Goal: Transaction & Acquisition: Download file/media

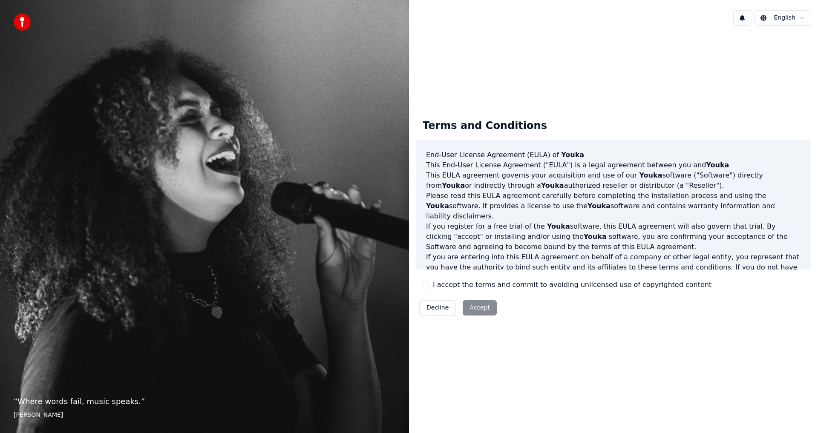
click at [427, 285] on button "I accept the terms and commit to avoiding unlicensed use of copyrighted content" at bounding box center [426, 285] width 7 height 7
click at [481, 308] on button "Accept" at bounding box center [480, 307] width 34 height 15
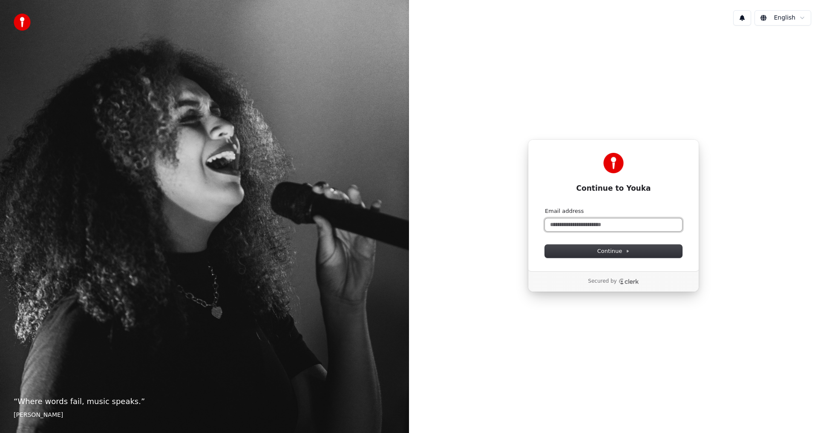
click at [581, 228] on input "Email address" at bounding box center [613, 225] width 137 height 13
click at [623, 252] on span "Continue" at bounding box center [613, 252] width 32 height 8
type input "**********"
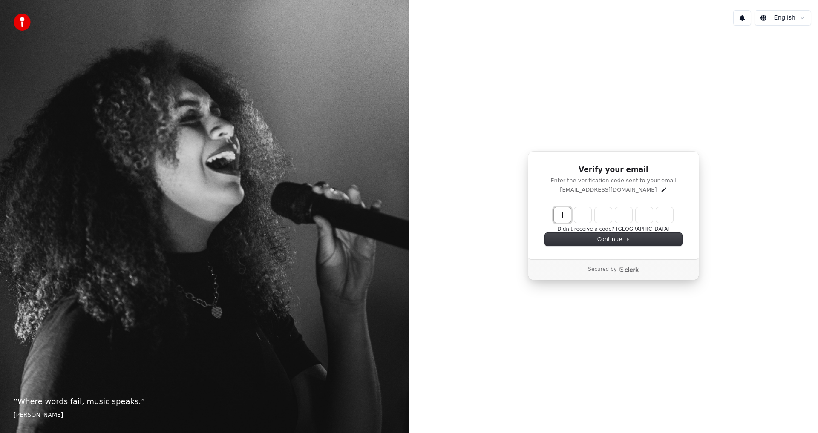
click at [562, 216] on input "Enter verification code" at bounding box center [622, 215] width 136 height 15
type input "******"
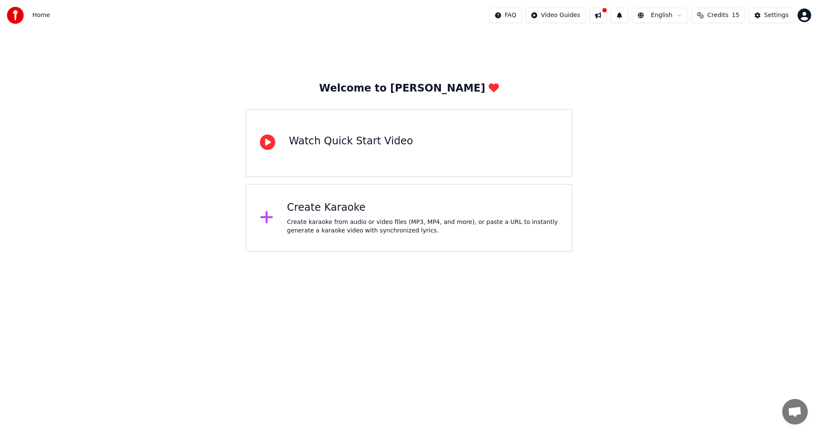
click at [303, 147] on div "Watch Quick Start Video" at bounding box center [351, 142] width 124 height 14
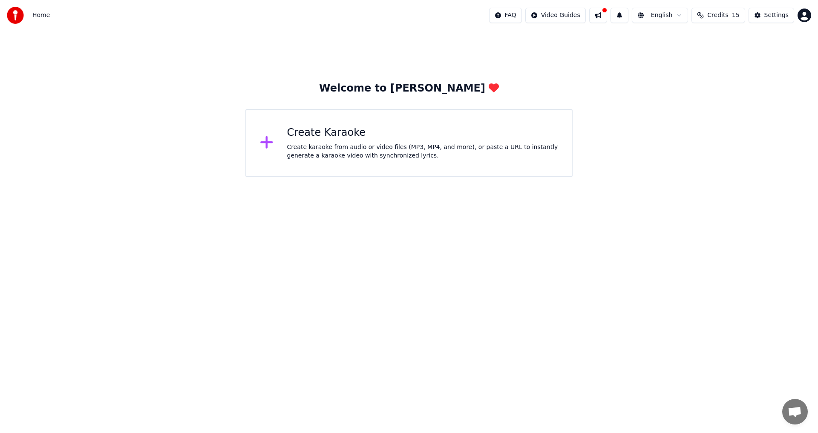
click at [366, 138] on div "Create Karaoke" at bounding box center [422, 133] width 271 height 14
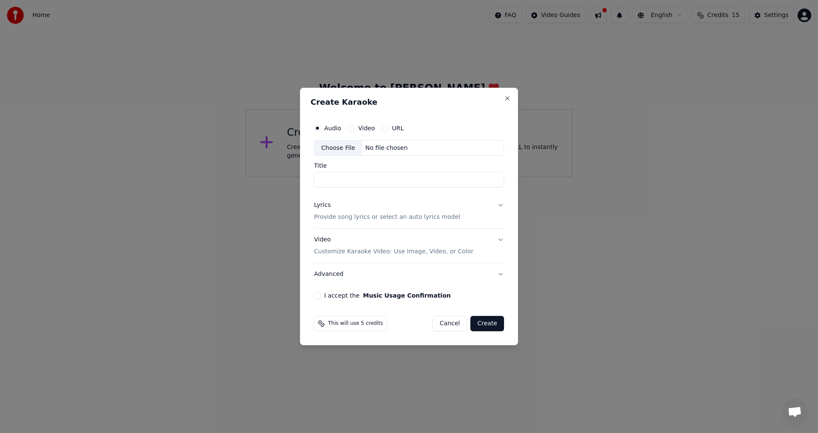
click at [341, 178] on input "Title" at bounding box center [409, 180] width 190 height 15
click at [347, 149] on div "Choose File" at bounding box center [338, 148] width 48 height 15
type input "****"
click at [373, 219] on p "Provide song lyrics or select an auto lyrics model" at bounding box center [387, 217] width 146 height 9
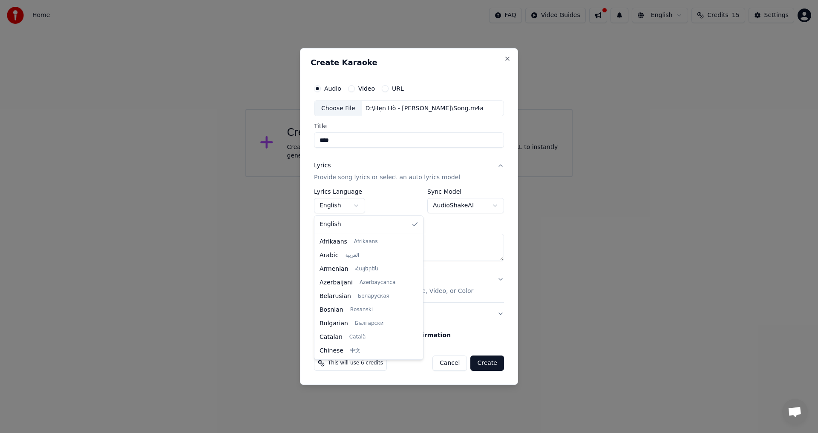
click at [355, 177] on body "**********" at bounding box center [409, 88] width 818 height 177
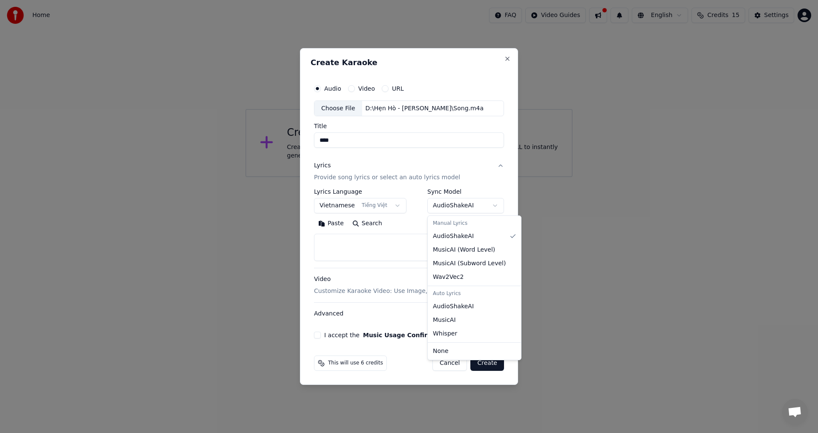
click at [497, 177] on body "**********" at bounding box center [409, 88] width 818 height 177
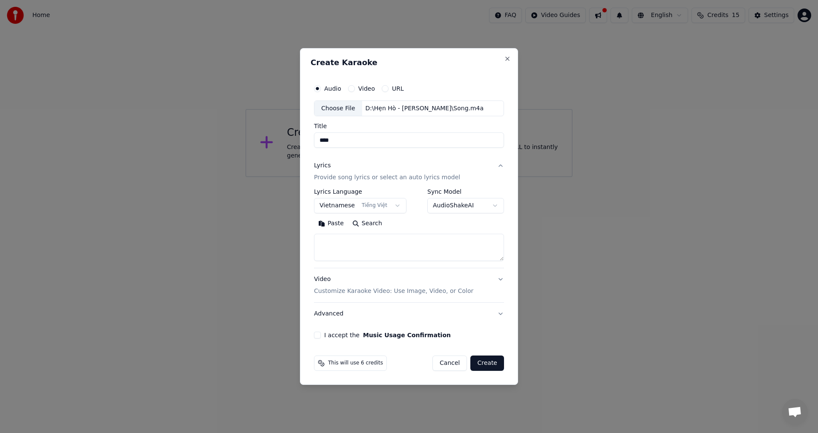
click at [497, 177] on body "**********" at bounding box center [409, 88] width 818 height 177
click at [334, 225] on button "Paste" at bounding box center [331, 224] width 34 height 14
select select "**"
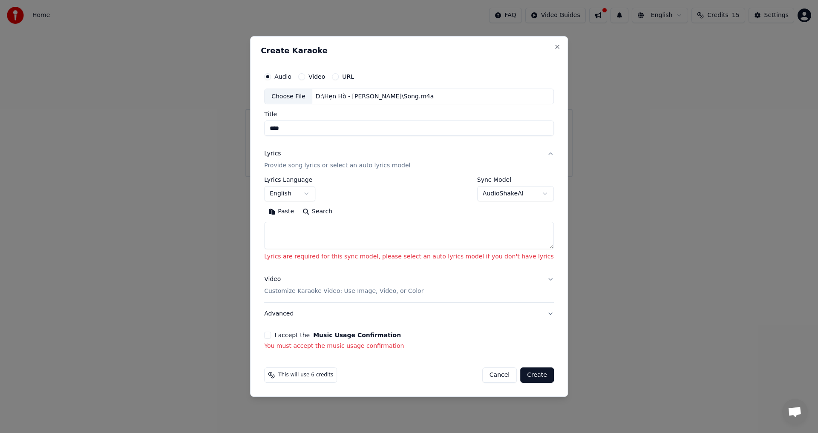
click at [316, 166] on p "Provide song lyrics or select an auto lyrics model" at bounding box center [337, 166] width 146 height 9
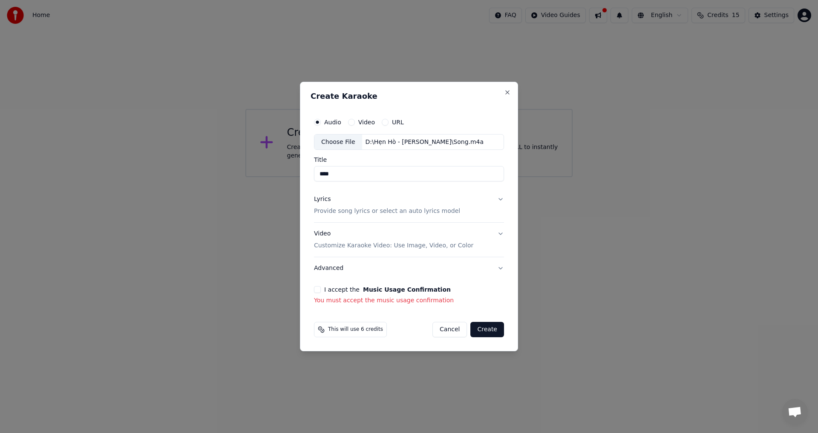
drag, startPoint x: 346, startPoint y: 173, endPoint x: 300, endPoint y: 175, distance: 45.6
click at [300, 175] on div "Create Karaoke Audio Video URL Choose File D:\Hẹn Hò - [PERSON_NAME]\Song.m4a…" at bounding box center [409, 217] width 218 height 270
type input "******"
click at [355, 213] on p "Provide song lyrics or select an auto lyrics model" at bounding box center [387, 212] width 146 height 9
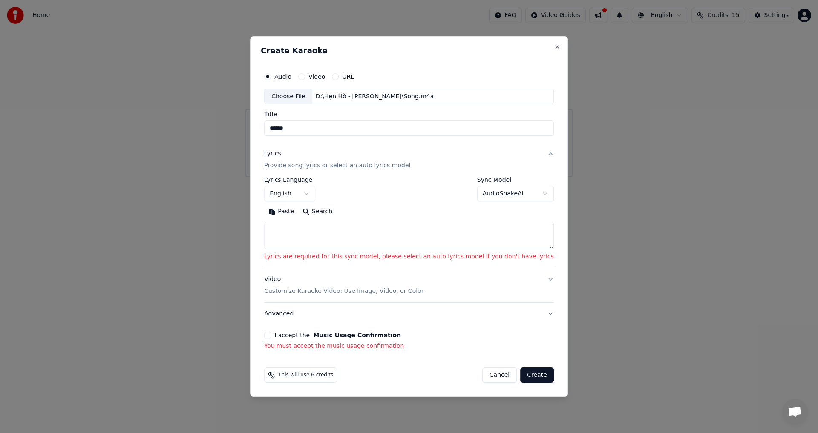
click at [302, 230] on textarea at bounding box center [409, 235] width 290 height 27
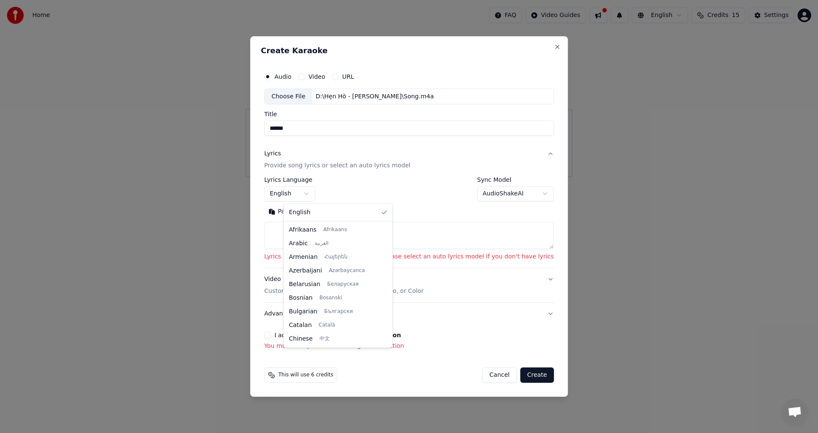
click at [326, 177] on body "**********" at bounding box center [409, 88] width 818 height 177
select select "**"
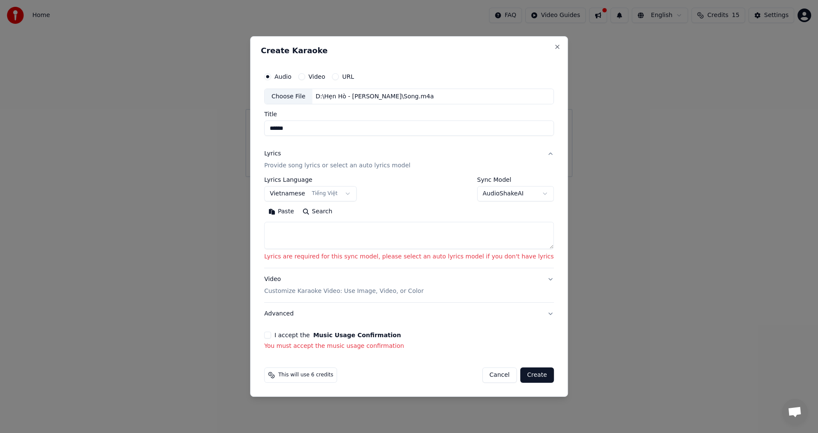
click at [298, 211] on button "Paste" at bounding box center [281, 212] width 34 height 14
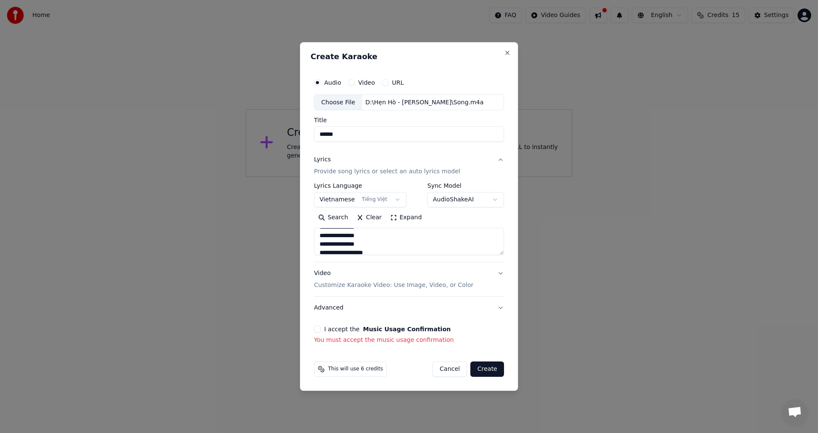
scroll to position [687, 0]
click at [433, 285] on p "Customize Karaoke Video: Use Image, Video, or Color" at bounding box center [393, 285] width 159 height 9
type textarea "**********"
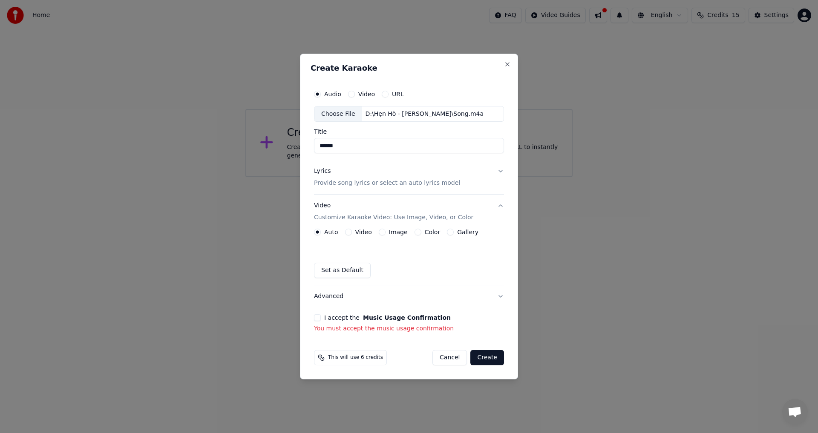
click at [345, 231] on div "Video" at bounding box center [358, 232] width 27 height 7
click at [348, 232] on button "Video" at bounding box center [348, 232] width 7 height 7
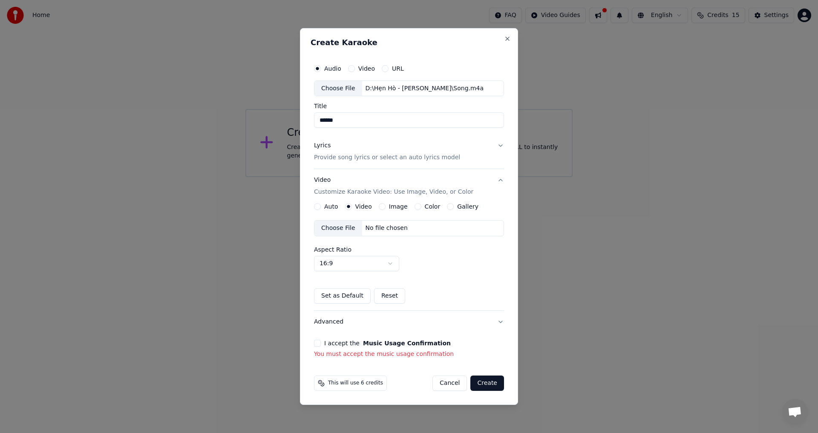
click at [356, 298] on button "Set as Default" at bounding box center [342, 295] width 57 height 15
click at [349, 229] on div "Choose File" at bounding box center [338, 228] width 48 height 15
click at [317, 346] on button "I accept the Music Usage Confirmation" at bounding box center [317, 343] width 7 height 7
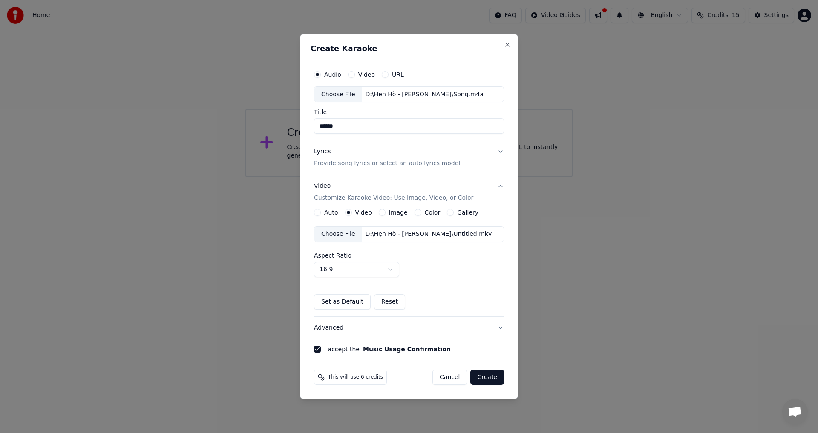
click at [492, 379] on button "Create" at bounding box center [487, 377] width 34 height 15
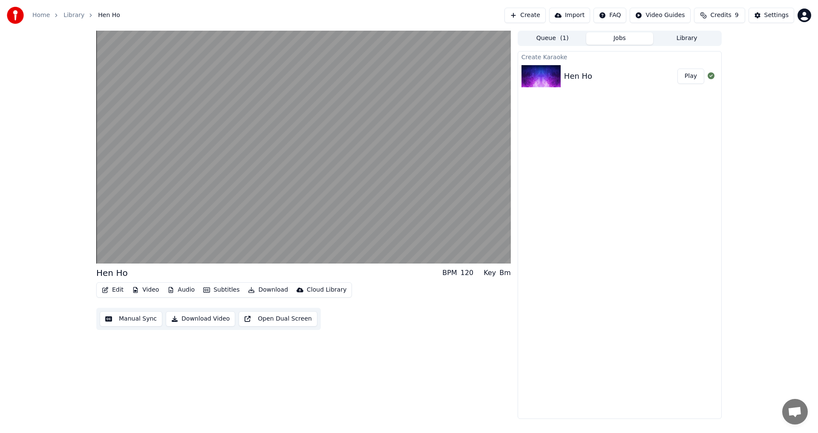
click at [686, 74] on button "Play" at bounding box center [690, 76] width 27 height 15
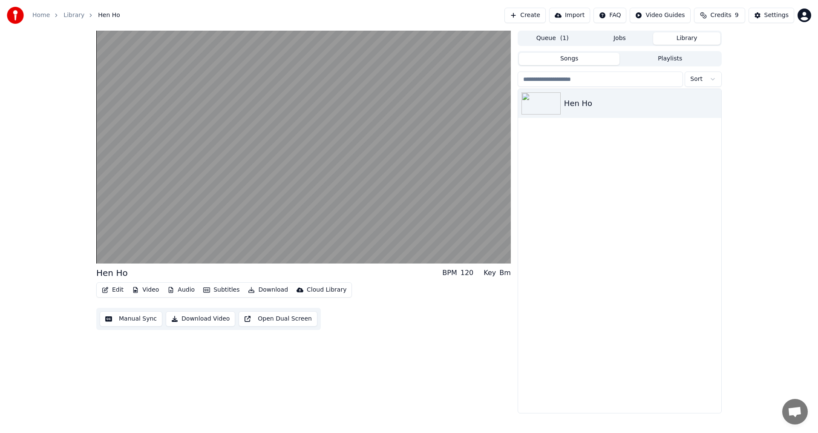
click at [696, 41] on button "Library" at bounding box center [686, 38] width 67 height 12
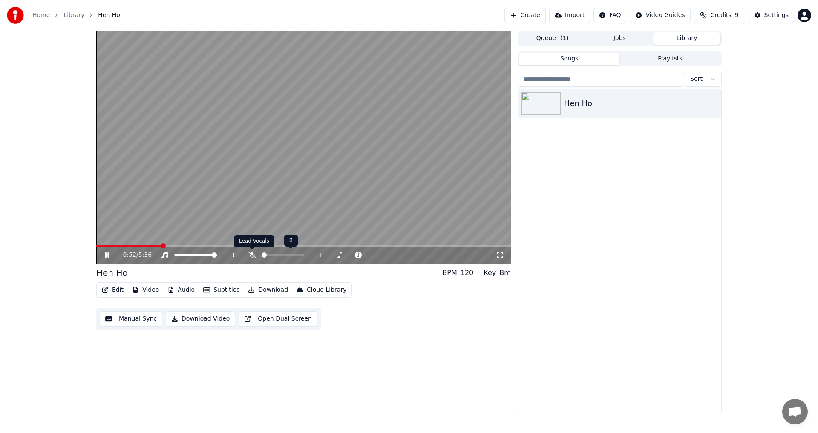
click at [251, 256] on icon at bounding box center [252, 255] width 9 height 7
click at [250, 255] on icon at bounding box center [252, 255] width 5 height 7
click at [250, 255] on icon at bounding box center [252, 255] width 9 height 7
click at [106, 255] on icon at bounding box center [107, 255] width 4 height 5
click at [177, 320] on button "Download Video" at bounding box center [200, 318] width 69 height 15
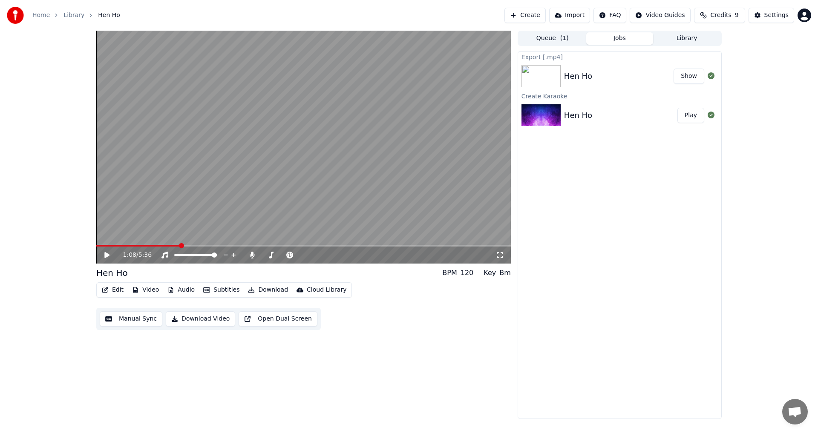
click at [685, 78] on button "Show" at bounding box center [689, 76] width 31 height 15
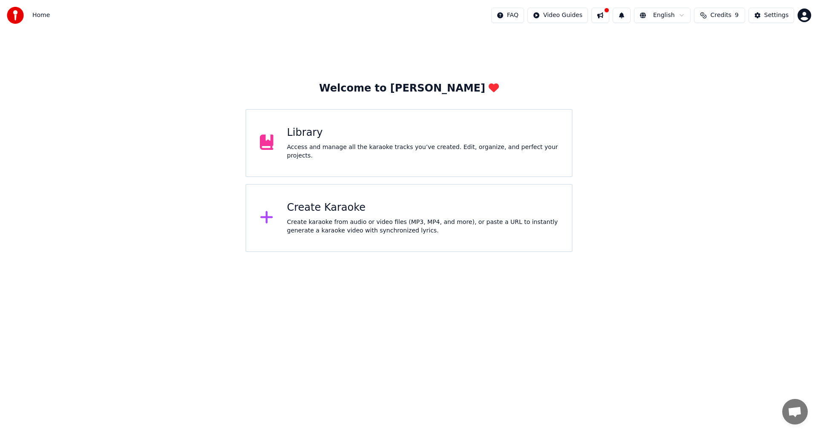
click at [296, 140] on div "Library" at bounding box center [422, 133] width 271 height 14
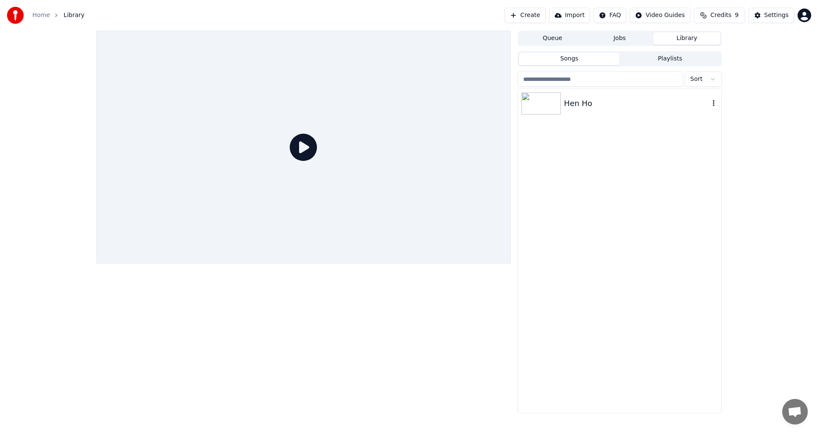
click at [576, 106] on div "Hen Ho" at bounding box center [636, 104] width 145 height 12
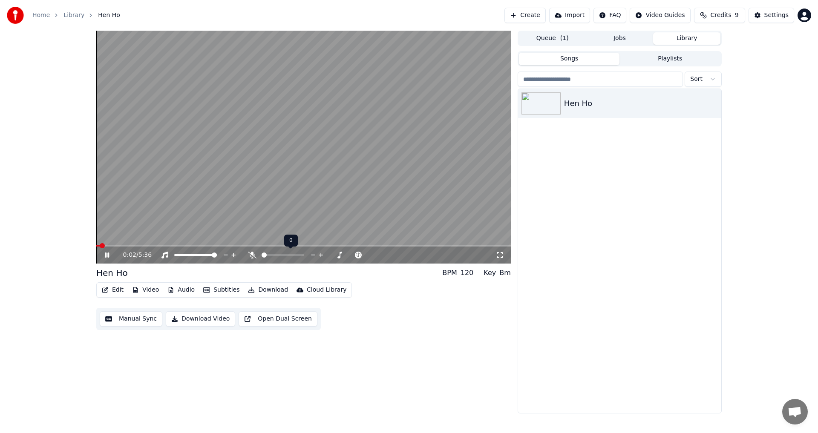
click at [271, 254] on span at bounding box center [283, 255] width 43 height 2
click at [251, 254] on icon at bounding box center [252, 255] width 5 height 7
click at [262, 256] on span at bounding box center [264, 255] width 5 height 5
click at [252, 256] on icon at bounding box center [252, 255] width 9 height 7
click at [252, 256] on icon at bounding box center [252, 255] width 5 height 7
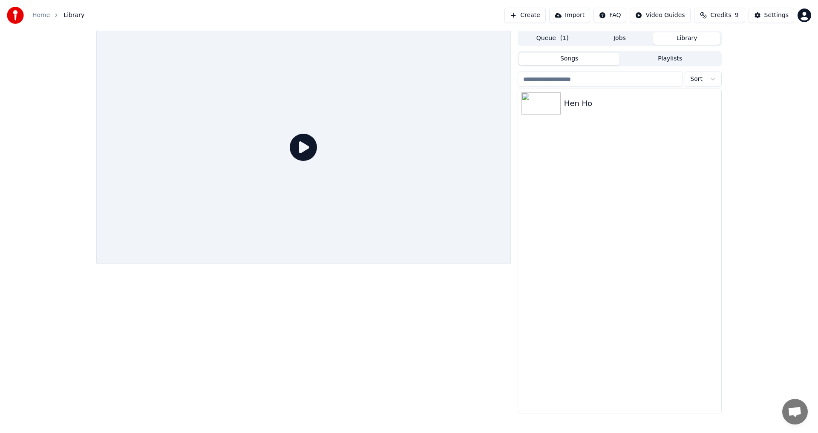
click at [306, 147] on icon at bounding box center [303, 147] width 27 height 27
click at [303, 143] on icon at bounding box center [303, 147] width 27 height 27
click at [548, 112] on img at bounding box center [541, 103] width 39 height 22
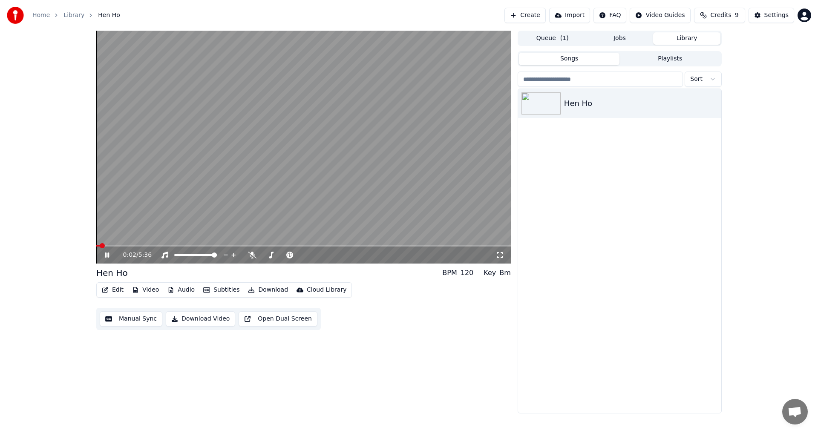
click at [121, 244] on video at bounding box center [303, 147] width 415 height 233
click at [110, 254] on icon at bounding box center [113, 255] width 20 height 7
click at [117, 246] on span at bounding box center [303, 246] width 415 height 2
click at [156, 245] on span at bounding box center [303, 246] width 415 height 2
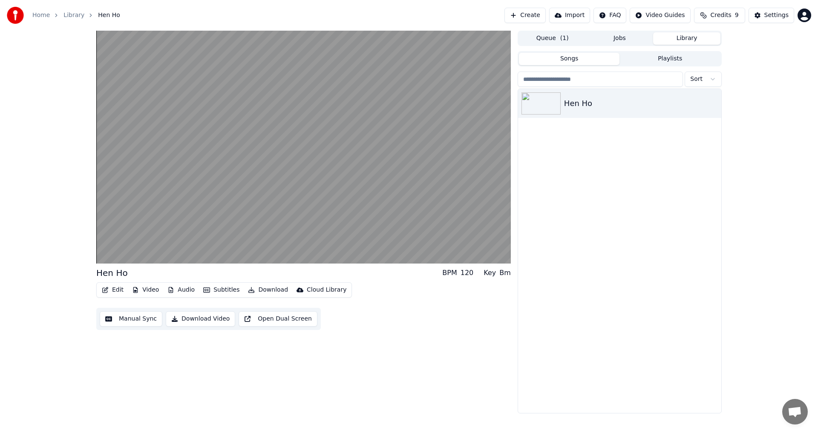
click at [211, 320] on button "Download Video" at bounding box center [200, 318] width 69 height 15
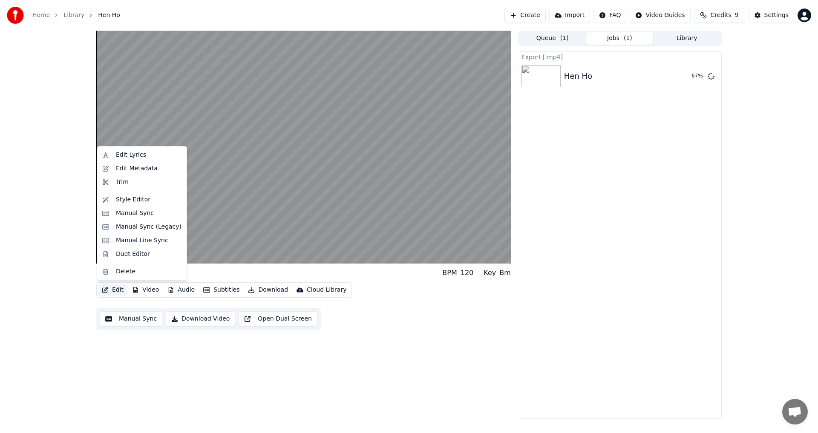
click at [112, 289] on button "Edit" at bounding box center [112, 290] width 29 height 12
click at [127, 153] on div "Edit Lyrics" at bounding box center [131, 155] width 30 height 9
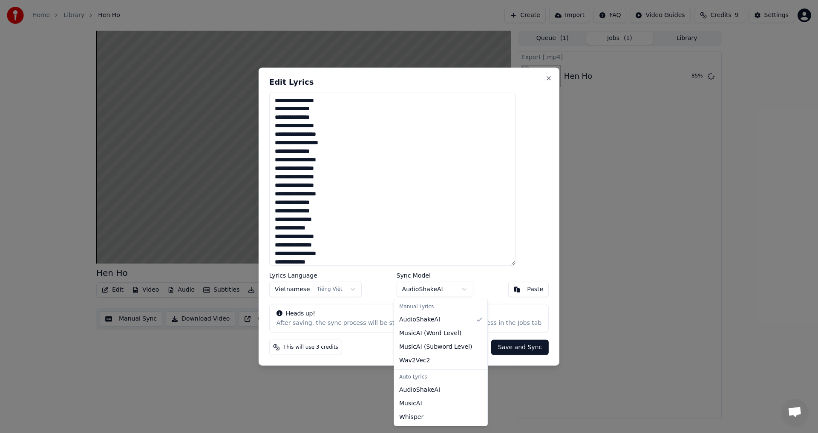
click at [460, 290] on body "Home Library Hen Ho Create Import FAQ Video Guides Credits 9 Settings Hen Ho BP…" at bounding box center [409, 216] width 818 height 433
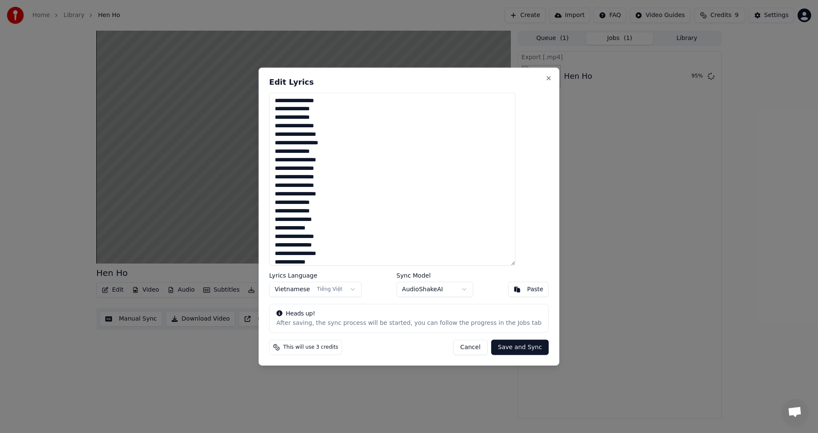
click at [370, 348] on body "Home Library Hen Ho Create Import FAQ Video Guides Credits 9 Settings Hen Ho BP…" at bounding box center [409, 216] width 818 height 433
click at [545, 77] on button "Close" at bounding box center [548, 78] width 7 height 7
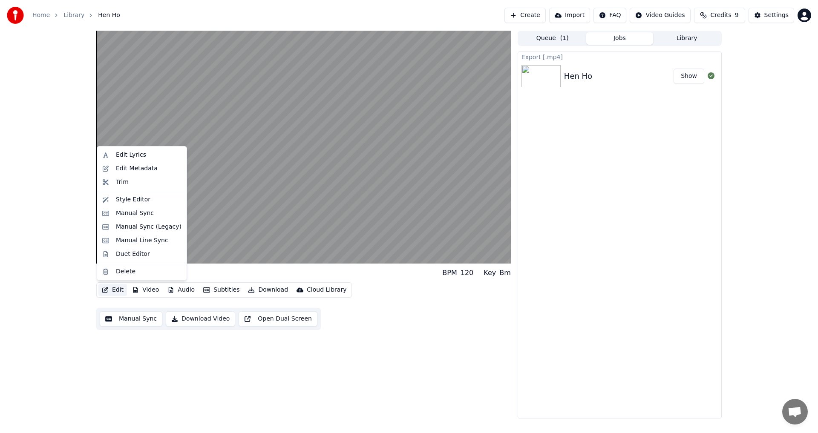
click at [110, 293] on button "Edit" at bounding box center [112, 290] width 29 height 12
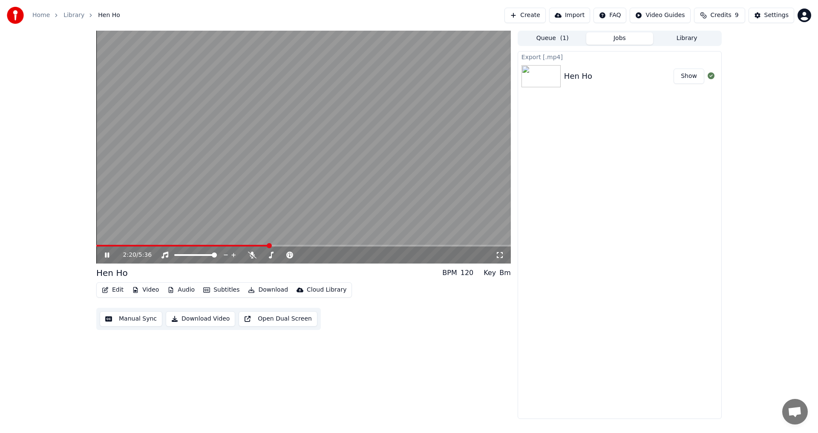
click at [697, 77] on button "Show" at bounding box center [689, 76] width 31 height 15
